Goal: Transaction & Acquisition: Purchase product/service

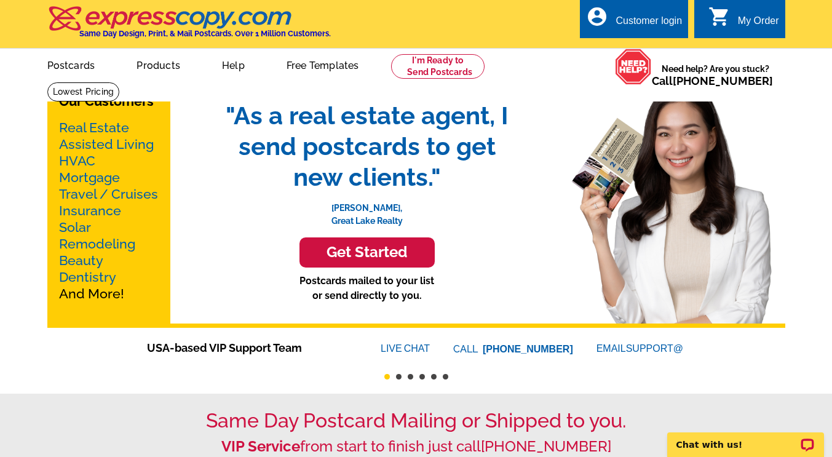
click at [73, 128] on link "Real Estate" at bounding box center [94, 127] width 70 height 15
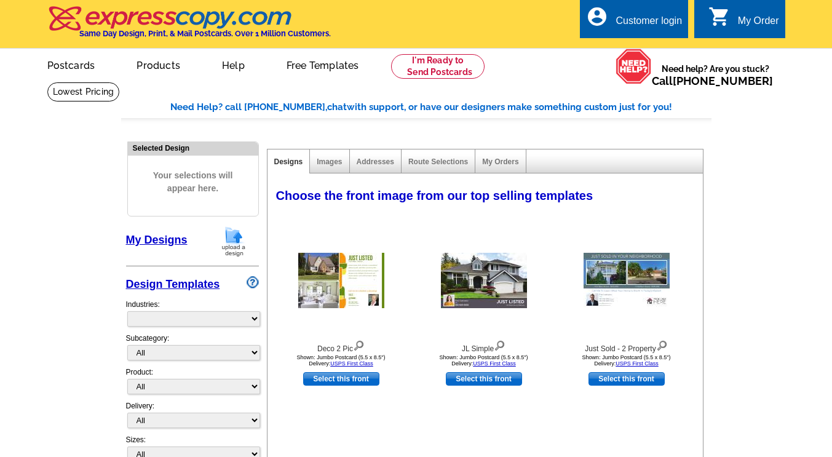
select select "785"
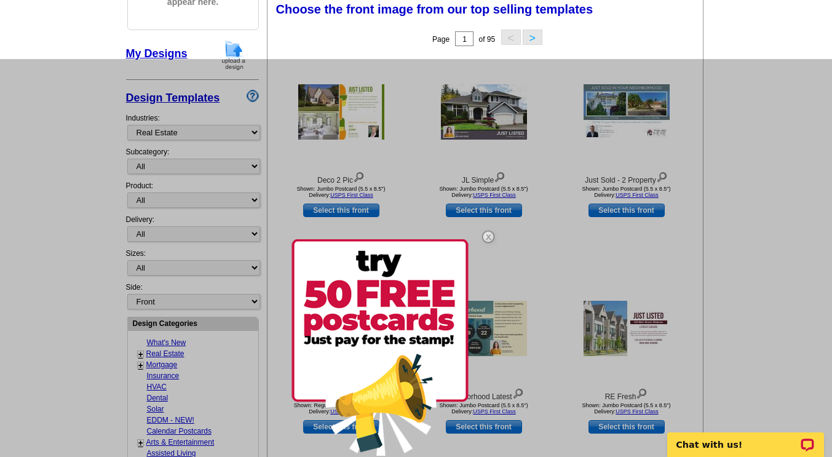
scroll to position [123, 0]
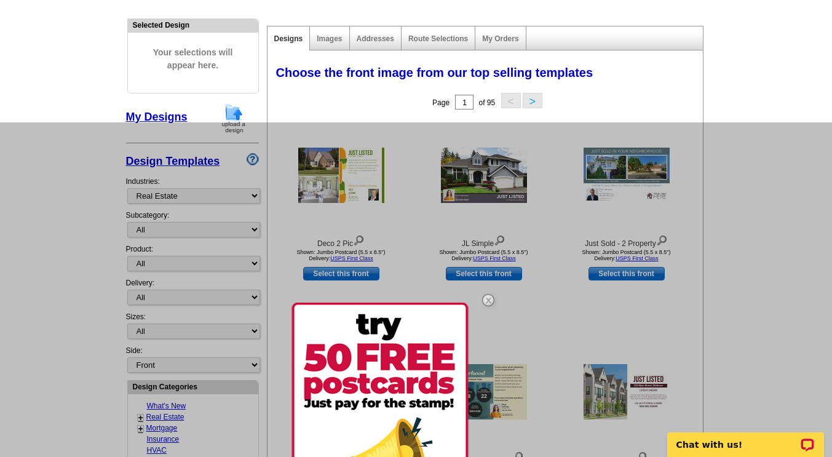
click at [488, 301] on img at bounding box center [488, 300] width 36 height 36
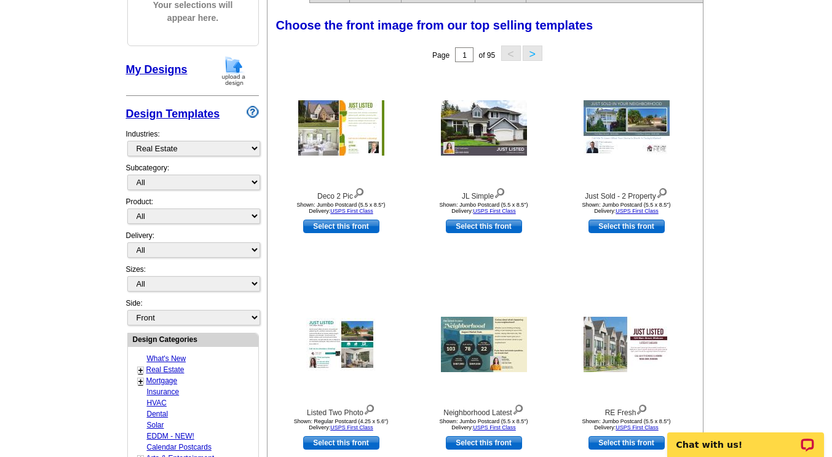
scroll to position [184, 0]
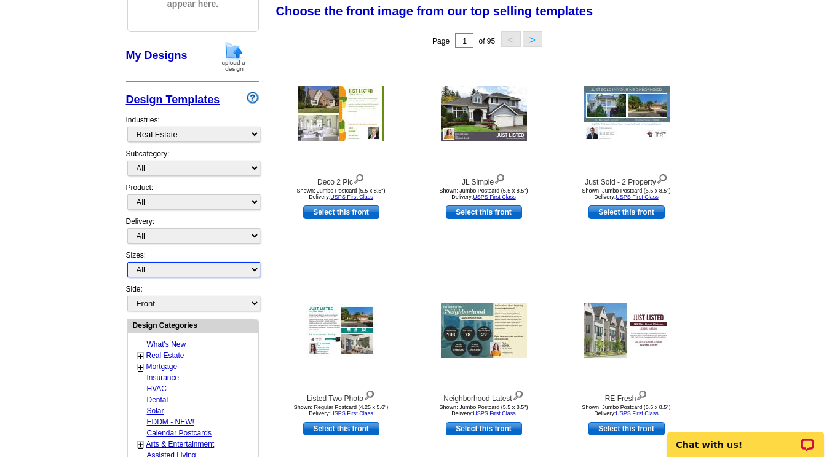
click at [255, 271] on select "All Jumbo Postcard (5.5" x 8.5") Regular Postcard (4.25" x 5.6") Panoramic Post…" at bounding box center [193, 269] width 133 height 15
select select "1"
click at [127, 263] on select "All Jumbo Postcard (5.5" x 8.5") Regular Postcard (4.25" x 5.6") Panoramic Post…" at bounding box center [193, 269] width 133 height 15
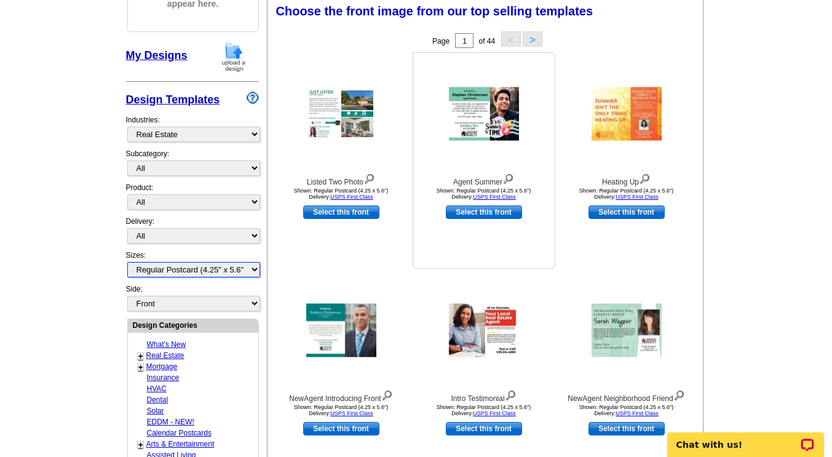
scroll to position [61, 0]
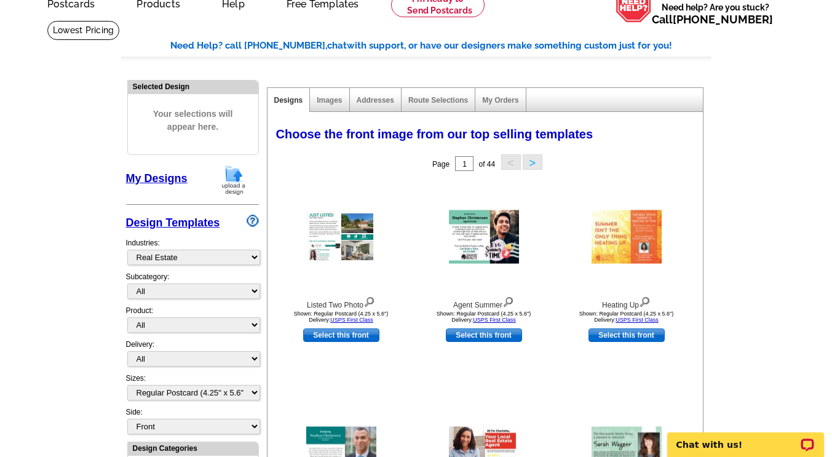
click at [333, 339] on link "Select this front" at bounding box center [341, 335] width 76 height 14
select select "back"
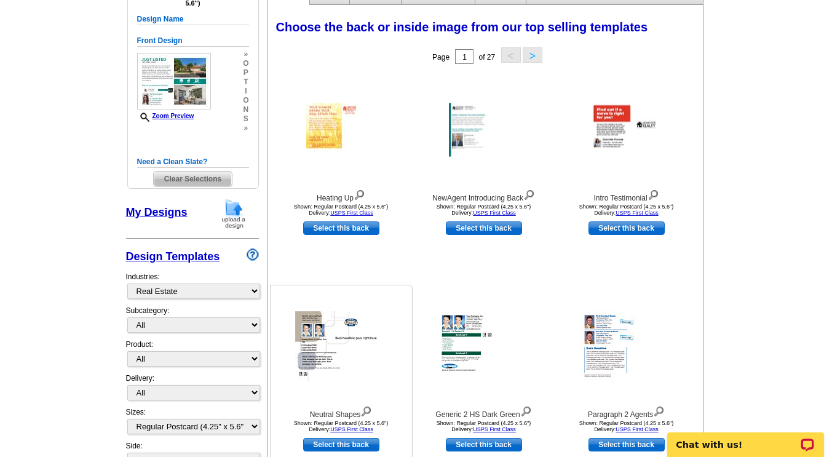
scroll to position [123, 0]
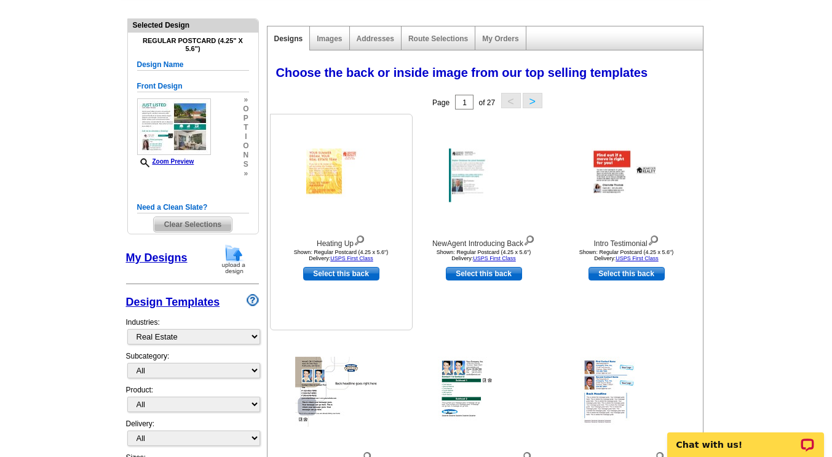
click at [344, 192] on img at bounding box center [341, 175] width 70 height 53
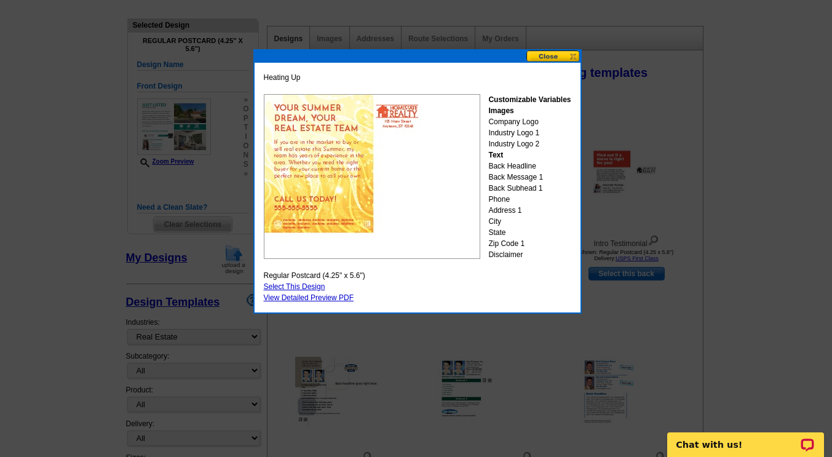
click at [562, 57] on button at bounding box center [553, 56] width 54 height 12
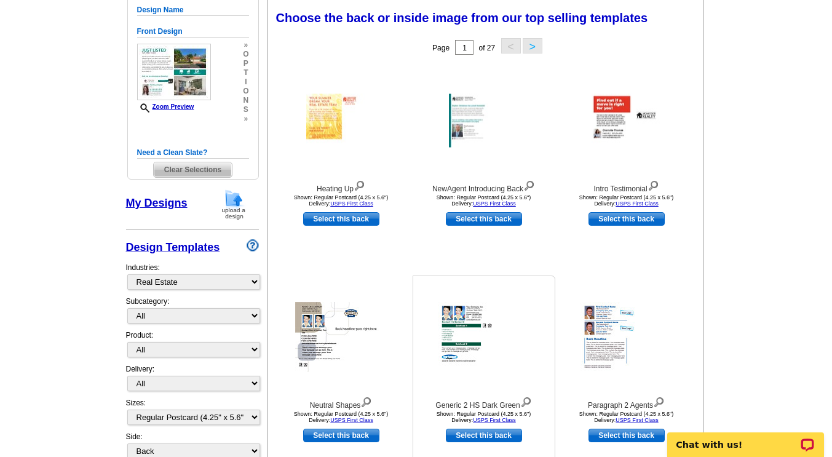
scroll to position [61, 0]
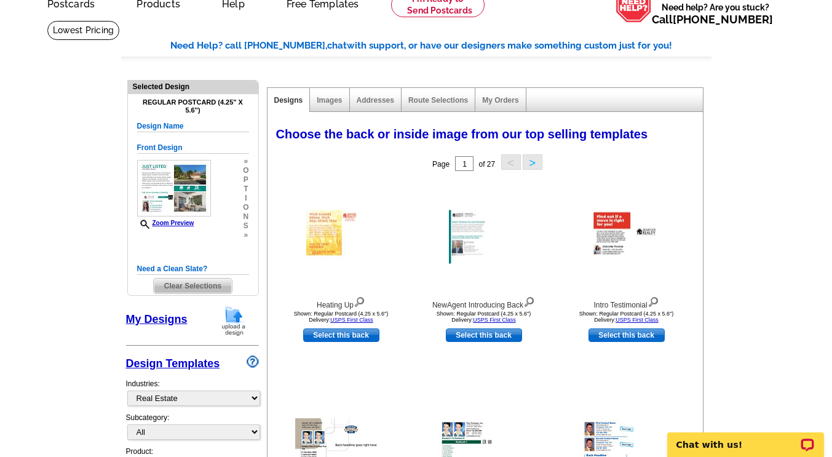
click at [539, 159] on button ">" at bounding box center [532, 161] width 20 height 15
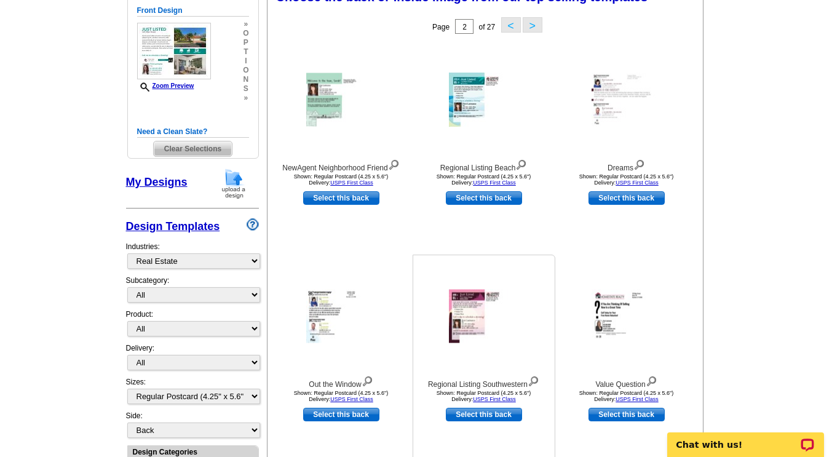
scroll to position [246, 0]
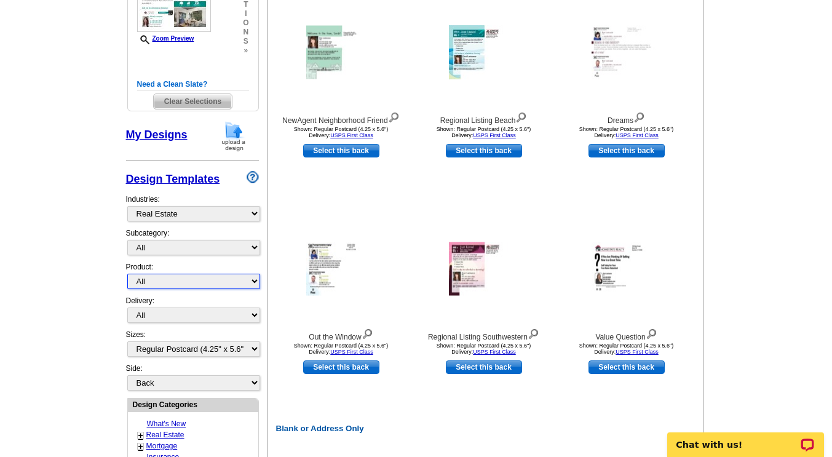
click at [240, 281] on select "All Postcards Letters and flyers Business Cards Door Hangers Greeting Cards" at bounding box center [193, 281] width 133 height 15
select select "1"
click at [127, 275] on select "All Postcards Letters and flyers Business Cards Door Hangers Greeting Cards" at bounding box center [193, 281] width 133 height 15
select select
select select "front"
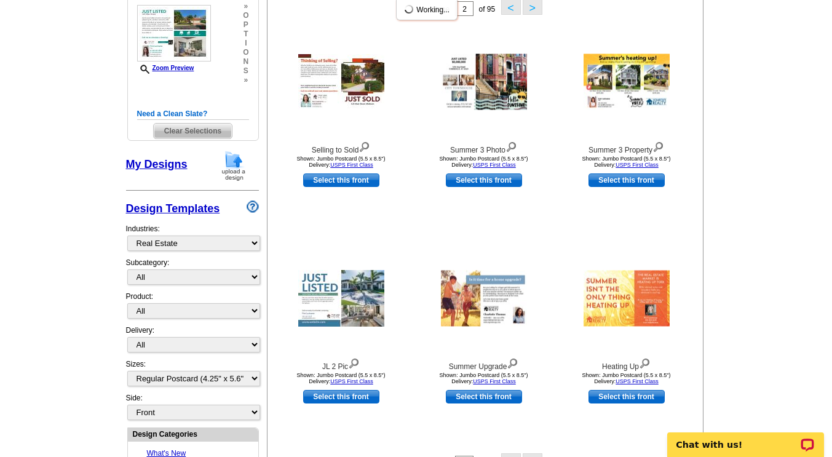
click at [249, 254] on div "Design Templates Industries: What's New Real Estate Mortgage Insurance HVAC Den…" at bounding box center [192, 293] width 133 height 198
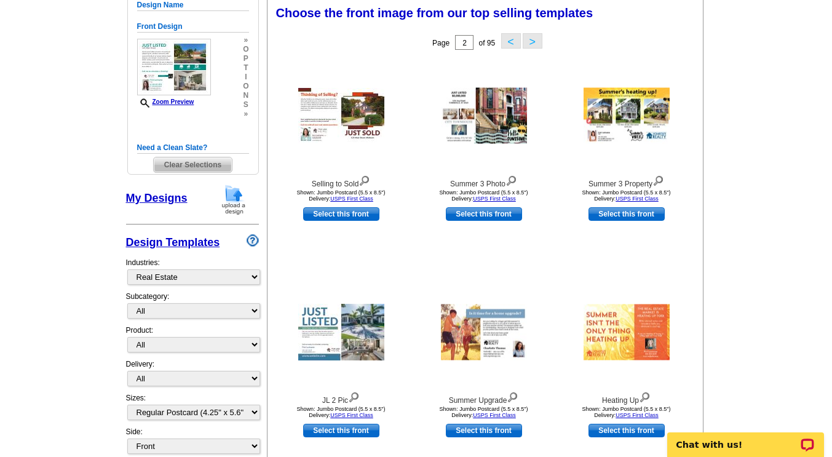
scroll to position [182, 0]
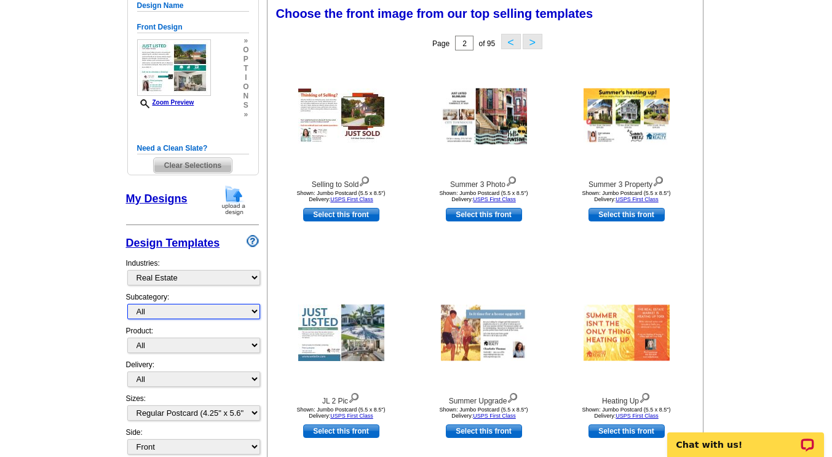
click at [249, 313] on select "All RE/MAX® Referrals Keller Williams® Berkshire Hathaway Home Services Century…" at bounding box center [193, 311] width 133 height 15
click at [250, 313] on select "All RE/MAX® Referrals Keller Williams® Berkshire Hathaway Home Services Century…" at bounding box center [193, 311] width 133 height 15
click at [250, 318] on select "All RE/MAX® Referrals Keller Williams® Berkshire Hathaway Home Services Century…" at bounding box center [193, 311] width 133 height 15
select select "788"
click at [127, 305] on select "All RE/MAX® Referrals Keller Williams® Berkshire Hathaway Home Services Century…" at bounding box center [193, 311] width 133 height 15
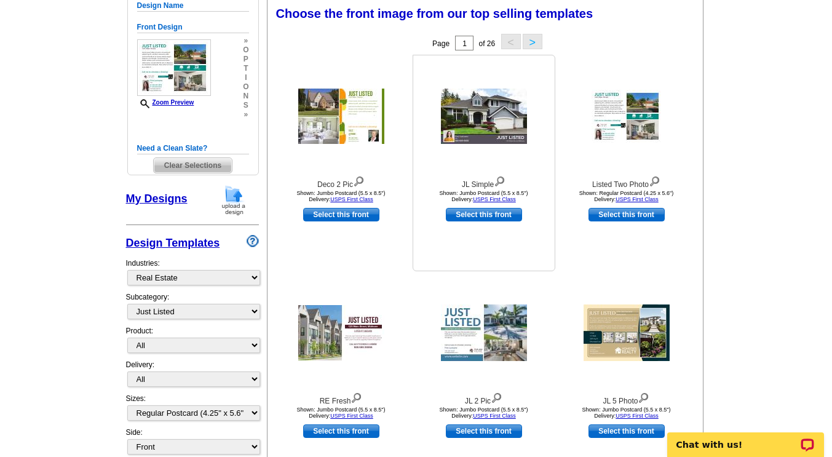
click at [486, 218] on link "Select this front" at bounding box center [484, 215] width 76 height 14
select select "2"
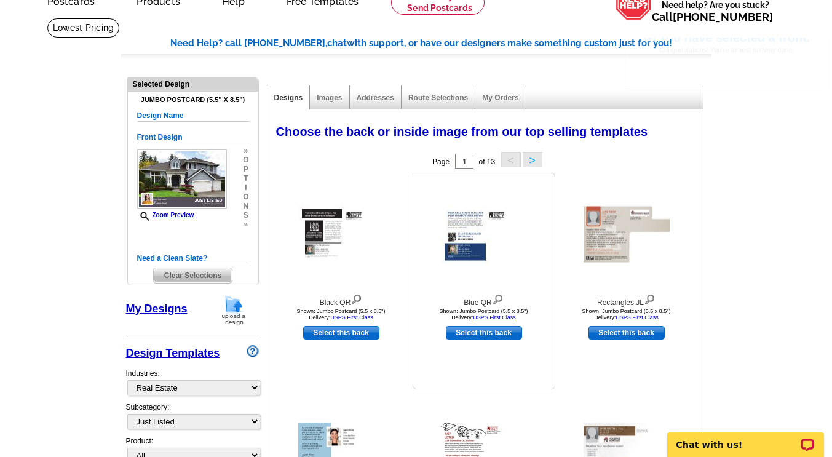
scroll to position [123, 0]
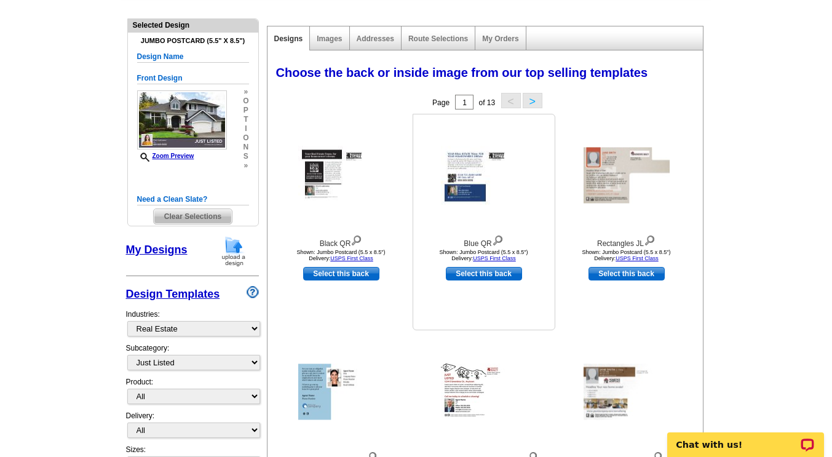
click at [499, 175] on img at bounding box center [484, 175] width 86 height 58
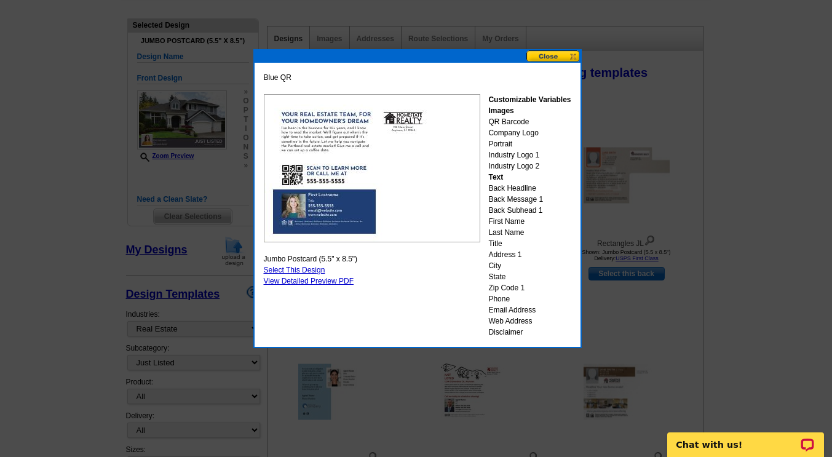
click at [287, 270] on link "Select This Design" at bounding box center [294, 270] width 61 height 9
select select "front"
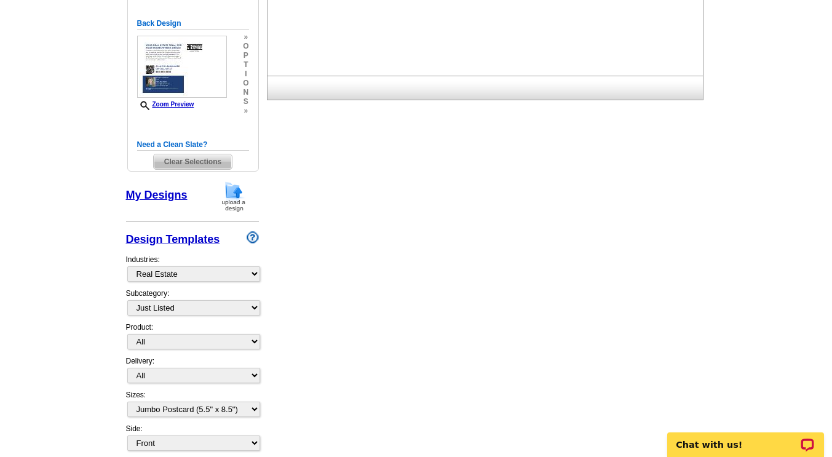
scroll to position [307, 0]
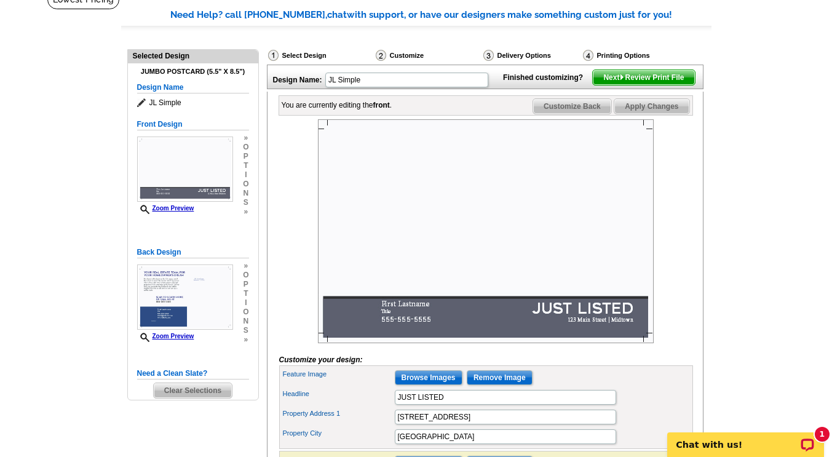
scroll to position [123, 0]
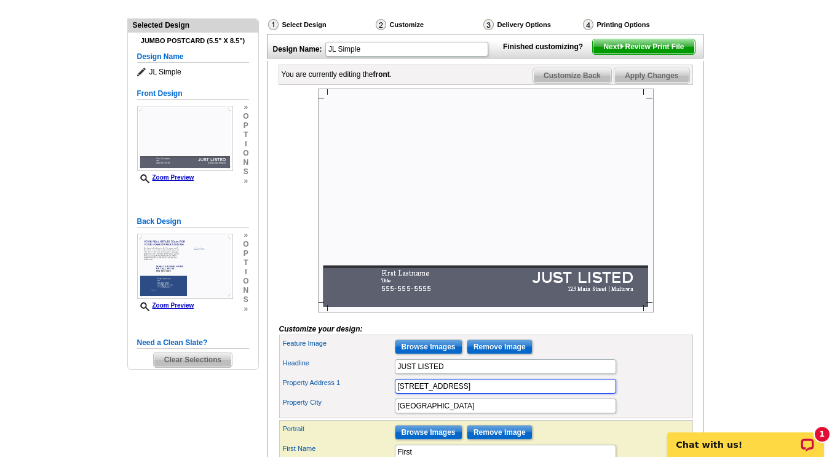
click at [460, 393] on input "123 Main Street" at bounding box center [505, 386] width 221 height 15
type input "324 Leonard street"
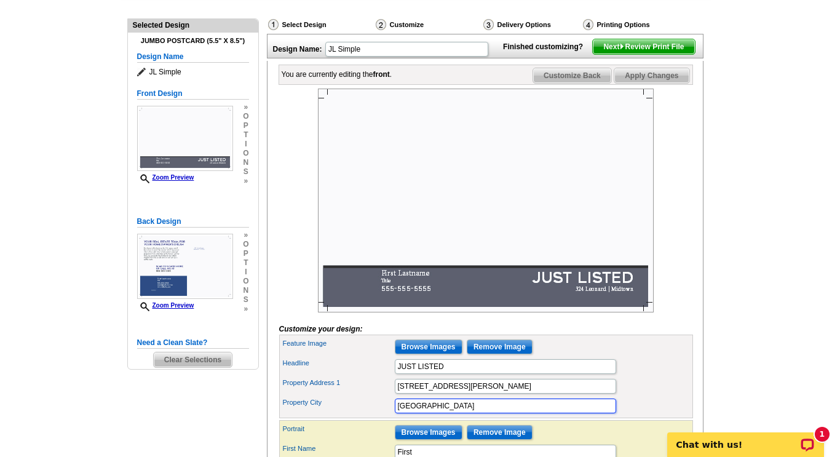
click at [456, 413] on input "Midtown" at bounding box center [505, 405] width 221 height 15
drag, startPoint x: 451, startPoint y: 428, endPoint x: 361, endPoint y: 428, distance: 89.1
click at [399, 413] on input "Midtown" at bounding box center [505, 405] width 221 height 15
drag, startPoint x: 361, startPoint y: 428, endPoint x: 339, endPoint y: 427, distance: 22.1
click at [342, 408] on label "Property City" at bounding box center [338, 402] width 111 height 10
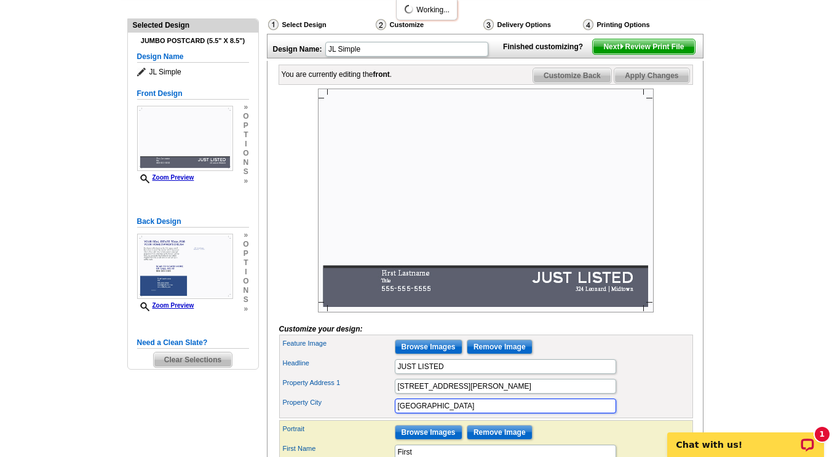
click at [395, 413] on input "Midtown" at bounding box center [505, 405] width 221 height 15
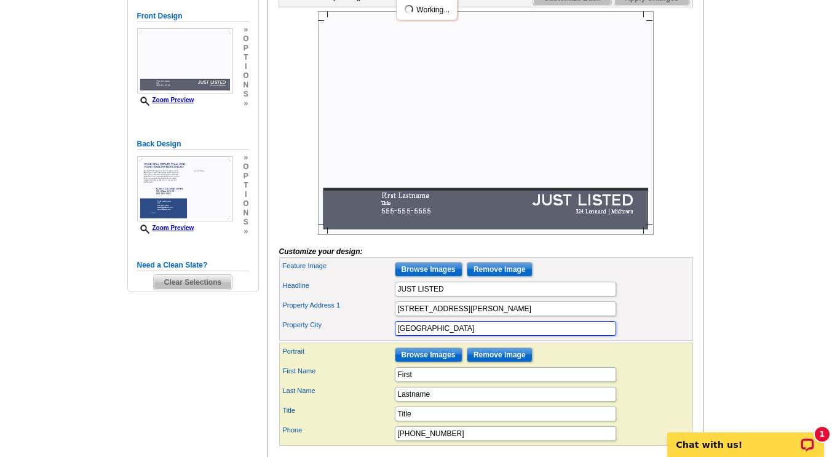
scroll to position [246, 0]
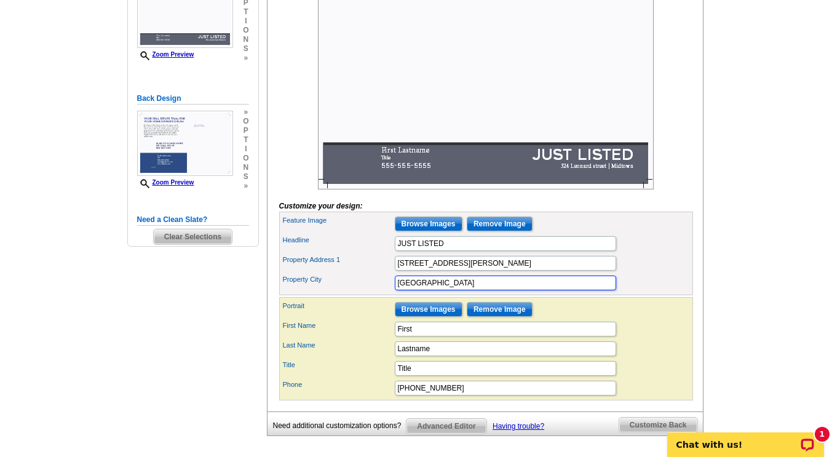
type input "Syracuse"
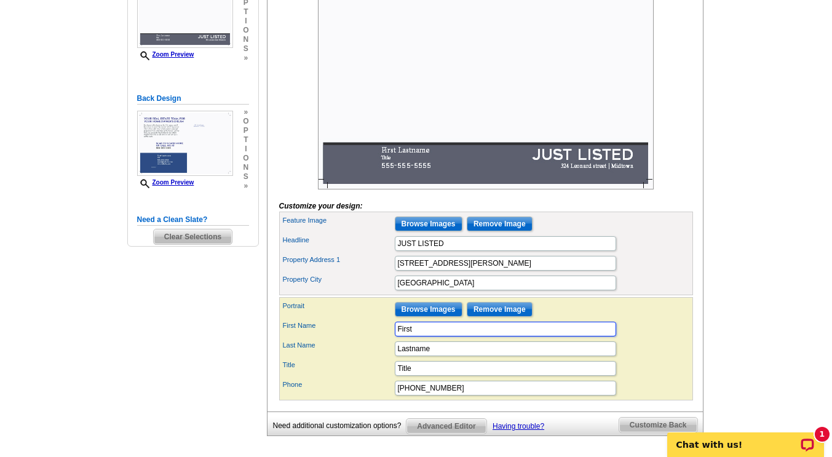
click at [425, 336] on input "First" at bounding box center [505, 328] width 221 height 15
drag, startPoint x: 425, startPoint y: 351, endPoint x: 360, endPoint y: 352, distance: 65.2
click at [360, 339] on div "First Name First" at bounding box center [486, 329] width 409 height 20
type input "Ryan"
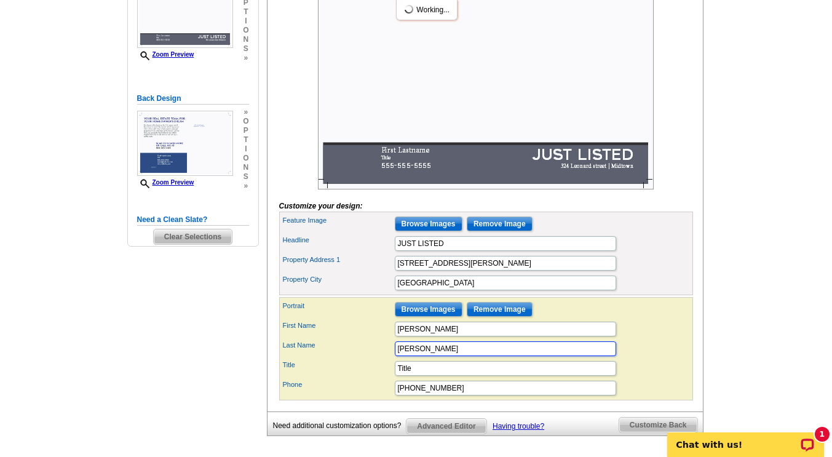
type input "Yamini"
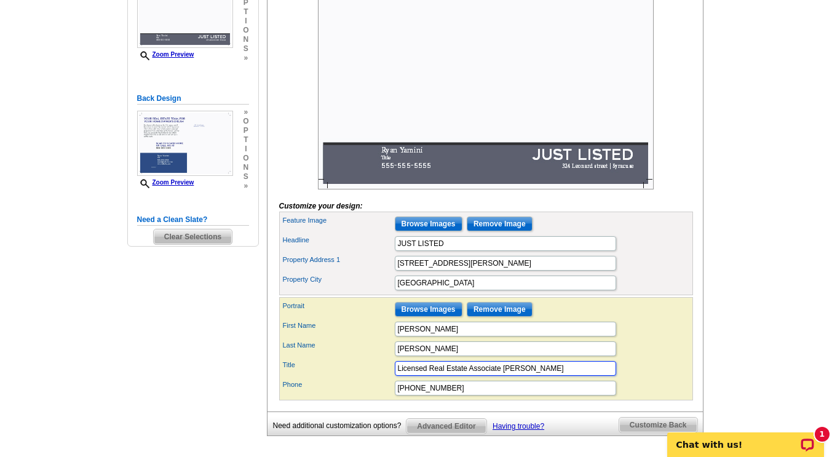
type input "Licensed Real Estate Associate Broer"
click at [455, 395] on input "555-555-5555" at bounding box center [505, 387] width 221 height 15
drag, startPoint x: 428, startPoint y: 408, endPoint x: 356, endPoint y: 414, distance: 72.1
click at [361, 398] on div "Phone 555-555-5555" at bounding box center [486, 388] width 409 height 20
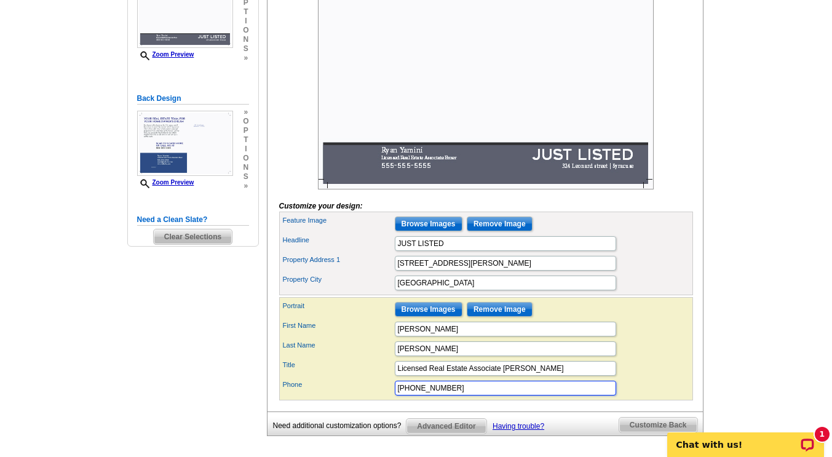
type input "315-752-5505"
click at [710, 279] on div "Need Help? call 800-260-5887, chat with support, or have our designers make som…" at bounding box center [416, 171] width 590 height 634
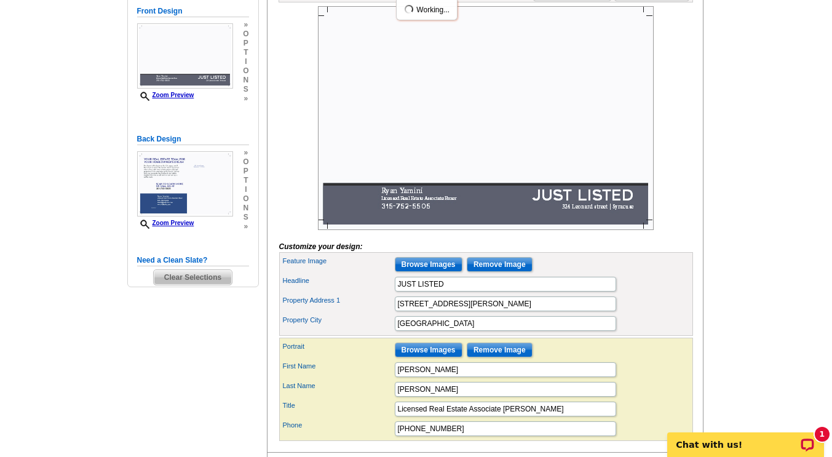
scroll to position [184, 0]
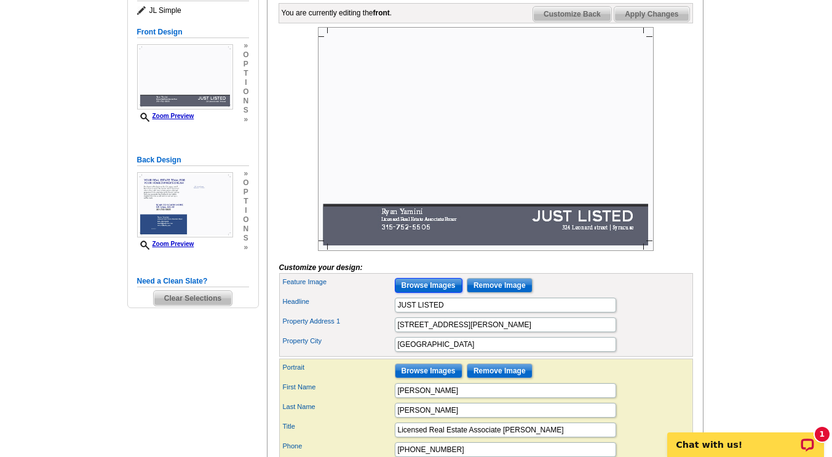
click at [421, 293] on input "Browse Images" at bounding box center [429, 285] width 68 height 15
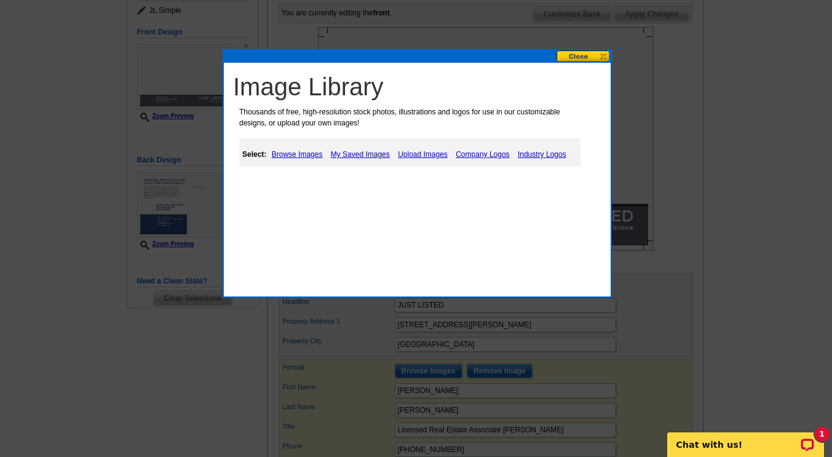
click at [299, 154] on link "Browse Images" at bounding box center [297, 154] width 57 height 15
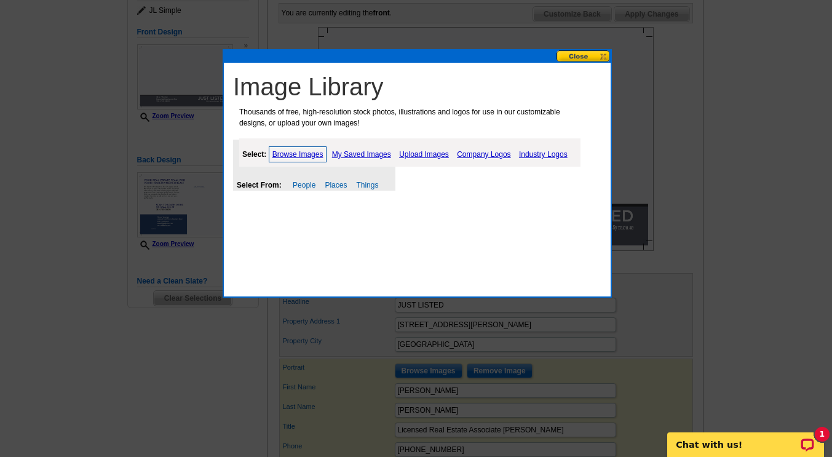
click at [416, 155] on link "Upload Images" at bounding box center [424, 154] width 56 height 15
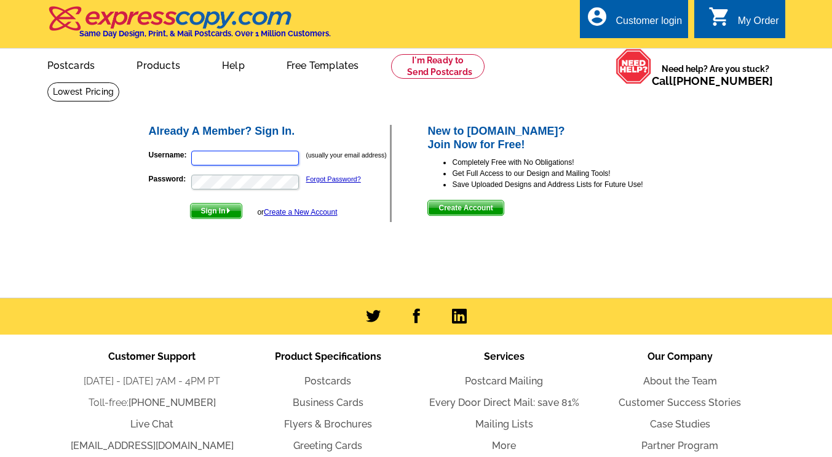
type input "[PERSON_NAME][EMAIL_ADDRESS][PERSON_NAME][DOMAIN_NAME]"
click at [212, 210] on span "Sign In" at bounding box center [216, 210] width 51 height 15
